Goal: Information Seeking & Learning: Check status

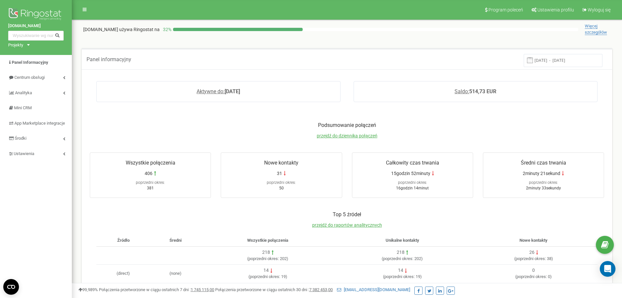
click at [24, 46] on div "Projekty [DOMAIN_NAME] [DOMAIN_NAME]" at bounding box center [17, 45] width 19 height 6
click at [26, 54] on link "[DOMAIN_NAME]" at bounding box center [27, 52] width 30 height 3
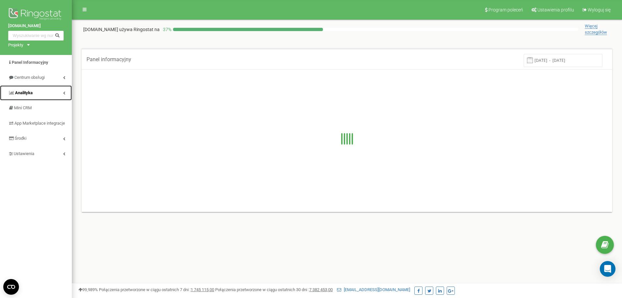
click at [47, 90] on link "Analityka" at bounding box center [36, 92] width 72 height 15
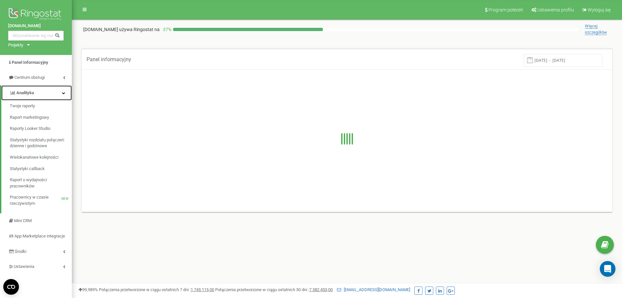
click at [47, 95] on link "Analityka" at bounding box center [36, 92] width 71 height 15
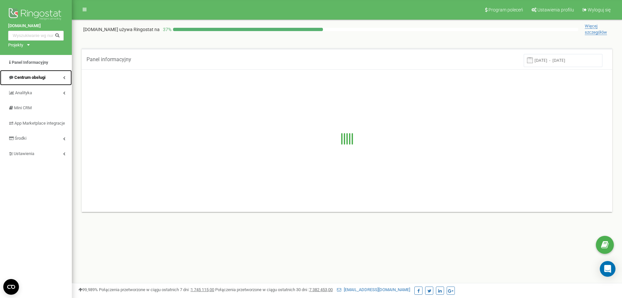
click at [45, 76] on span "Centrum obsługi" at bounding box center [29, 77] width 31 height 5
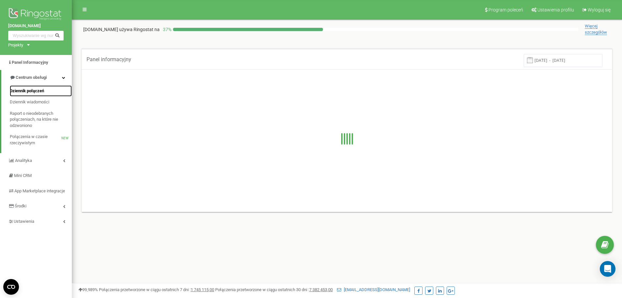
click at [37, 89] on span "Dziennik połączeń" at bounding box center [27, 91] width 34 height 6
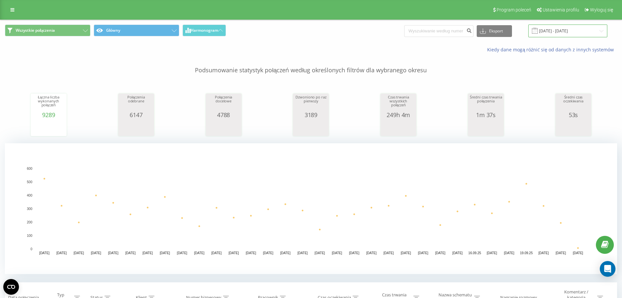
click at [544, 32] on input "22.08.2025 - 22.09.2025" at bounding box center [567, 30] width 79 height 13
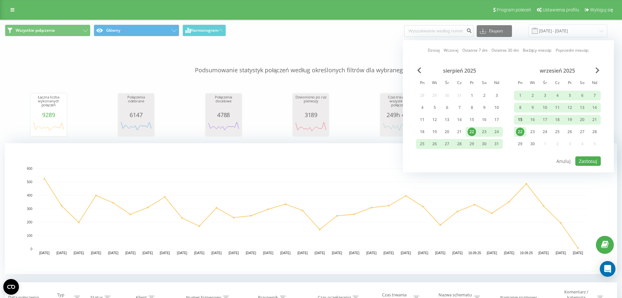
click at [519, 116] on div "15" at bounding box center [520, 119] width 8 height 8
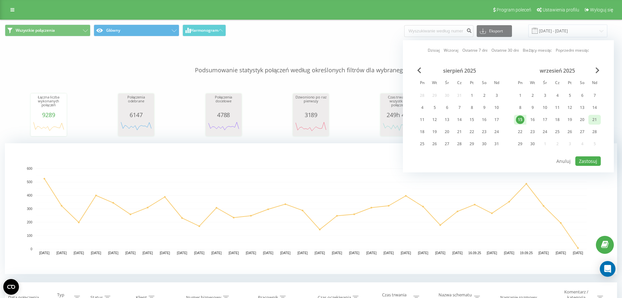
click at [594, 119] on div "21" at bounding box center [595, 119] width 8 height 8
click at [586, 162] on button "Zastosuj" at bounding box center [588, 160] width 25 height 9
type input "15.09.2025 - 21.09.2025"
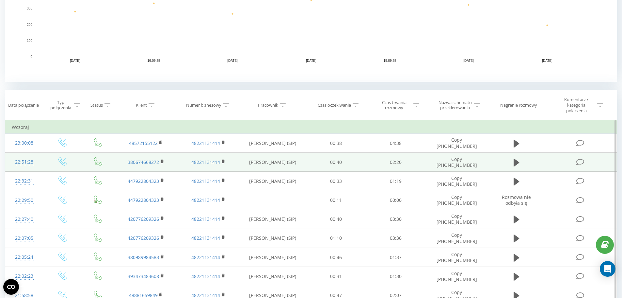
scroll to position [196, 0]
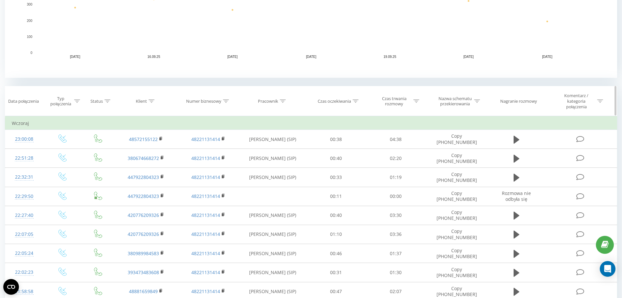
click at [74, 102] on icon at bounding box center [77, 100] width 6 height 3
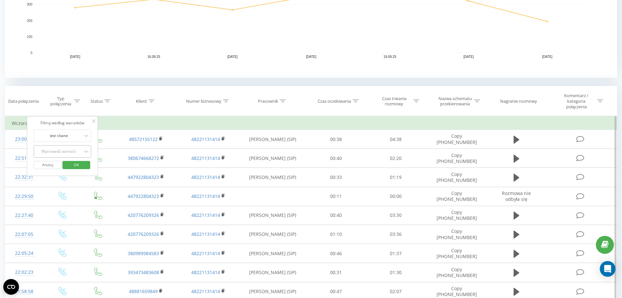
click at [72, 147] on div "Wprowadź wartość" at bounding box center [59, 151] width 48 height 10
click at [71, 165] on div "Przychodzące" at bounding box center [62, 164] width 57 height 10
click at [82, 167] on span "OK" at bounding box center [76, 164] width 18 height 10
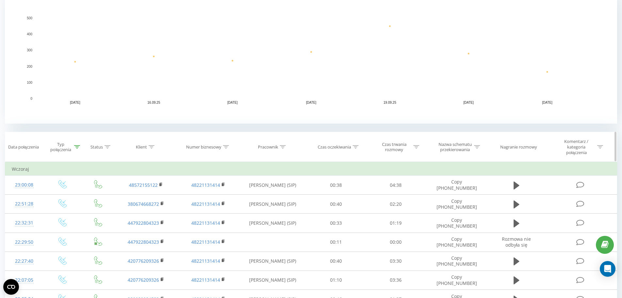
scroll to position [163, 0]
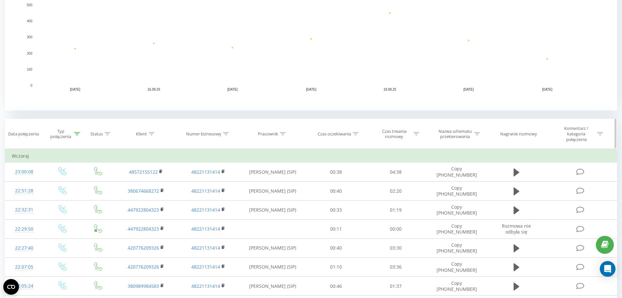
click at [357, 133] on icon at bounding box center [356, 133] width 6 height 3
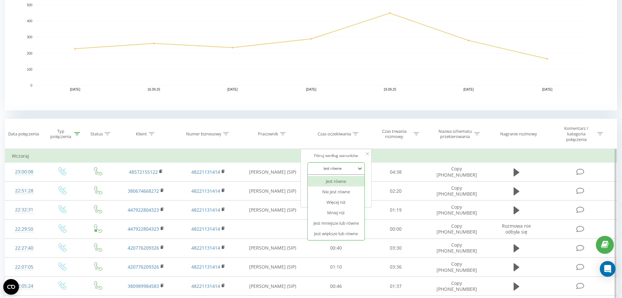
click at [335, 172] on div "Jest równe" at bounding box center [333, 168] width 48 height 10
click at [345, 231] on div "Jest większe lub równe" at bounding box center [336, 233] width 57 height 10
click at [332, 182] on input "text" at bounding box center [335, 183] width 57 height 11
type input "00:29"
click at [351, 196] on span "OK" at bounding box center [350, 196] width 18 height 10
